Goal: Navigation & Orientation: Understand site structure

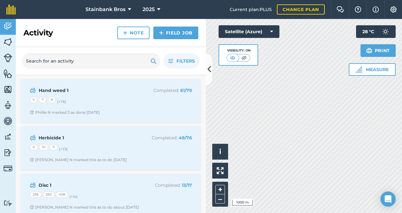
click at [208, 68] on icon at bounding box center [208, 69] width 3 height 11
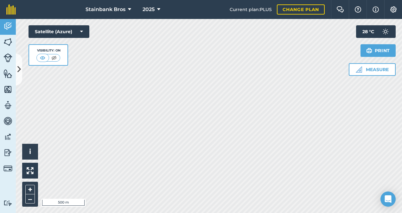
click at [8, 167] on img at bounding box center [7, 168] width 9 height 9
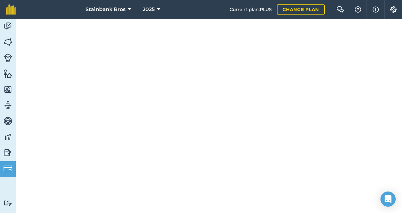
scroll to position [109, 0]
click at [7, 41] on img at bounding box center [7, 41] width 9 height 9
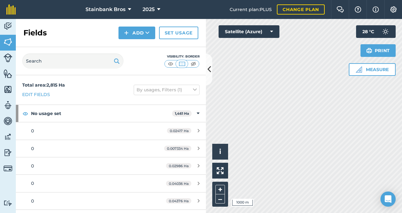
click at [208, 75] on icon at bounding box center [208, 69] width 3 height 11
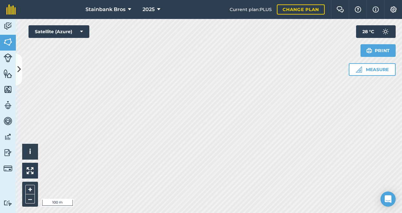
click at [6, 137] on img at bounding box center [7, 136] width 9 height 9
click at [7, 122] on img at bounding box center [7, 120] width 9 height 9
click at [8, 137] on img at bounding box center [7, 136] width 9 height 9
click at [28, 149] on button "i" at bounding box center [30, 152] width 16 height 16
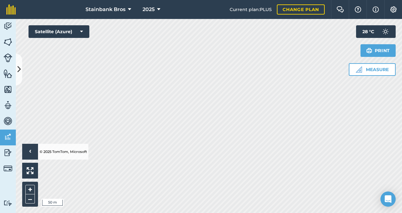
click at [6, 137] on img at bounding box center [7, 136] width 9 height 9
click at [6, 122] on img at bounding box center [7, 120] width 9 height 9
click at [9, 106] on img at bounding box center [7, 105] width 9 height 9
click at [9, 25] on img at bounding box center [7, 26] width 9 height 9
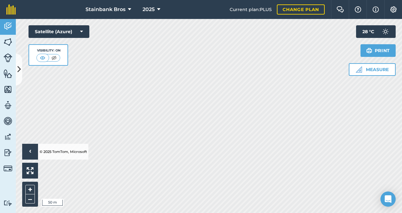
click at [8, 42] on img at bounding box center [7, 41] width 9 height 9
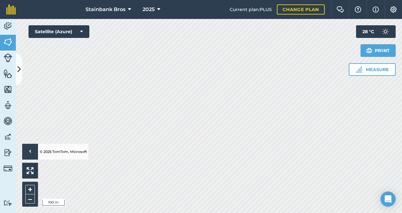
click at [9, 120] on img at bounding box center [7, 120] width 9 height 9
click at [18, 72] on icon at bounding box center [18, 69] width 3 height 11
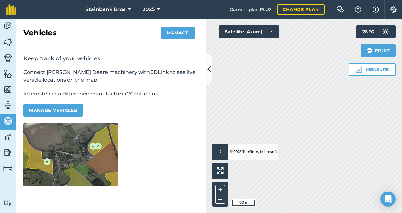
click at [7, 123] on img at bounding box center [7, 120] width 9 height 9
click at [7, 107] on img at bounding box center [7, 105] width 9 height 9
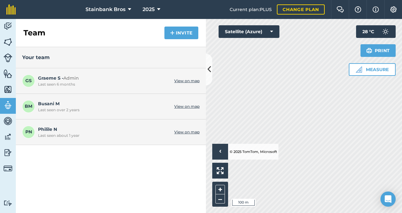
click at [7, 91] on img at bounding box center [7, 89] width 9 height 9
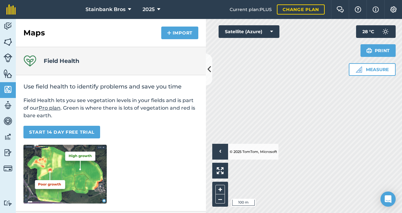
click at [8, 76] on img at bounding box center [7, 73] width 9 height 9
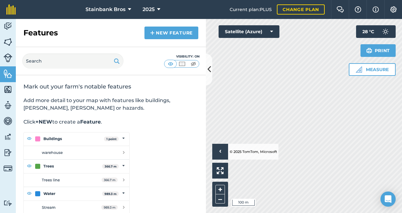
click at [8, 42] on img at bounding box center [7, 41] width 9 height 9
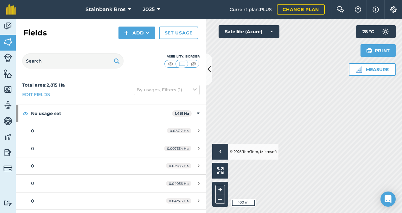
click at [209, 69] on icon at bounding box center [208, 69] width 3 height 11
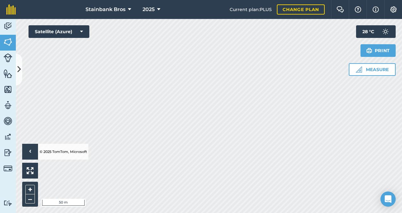
click at [7, 91] on img at bounding box center [7, 89] width 9 height 9
click at [18, 73] on icon at bounding box center [18, 69] width 3 height 11
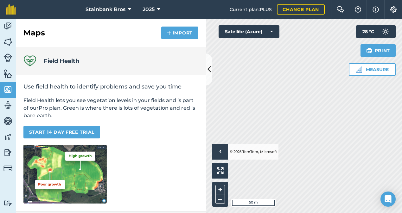
click at [10, 76] on img at bounding box center [7, 73] width 9 height 9
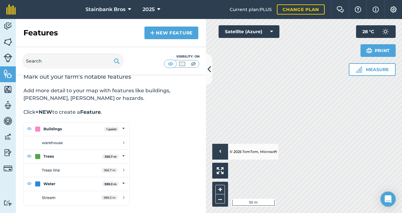
scroll to position [10, 0]
click at [122, 130] on img at bounding box center [76, 163] width 106 height 83
click at [45, 113] on strong "+NEW" at bounding box center [43, 112] width 17 height 6
click at [182, 64] on img at bounding box center [182, 64] width 8 height 6
click at [170, 65] on img at bounding box center [170, 64] width 8 height 6
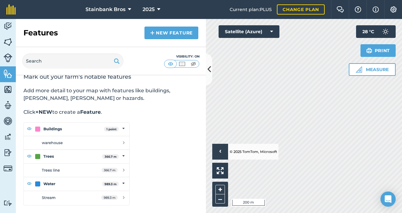
click at [170, 65] on img at bounding box center [170, 64] width 8 height 6
